Goal: Use online tool/utility: Utilize a website feature to perform a specific function

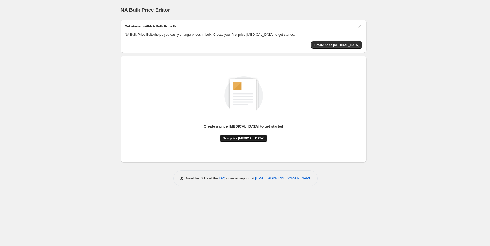
click at [251, 140] on span "New price change job" at bounding box center [243, 138] width 42 height 4
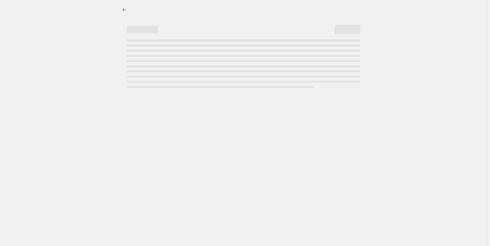
select select "percentage"
